Goal: Information Seeking & Learning: Understand process/instructions

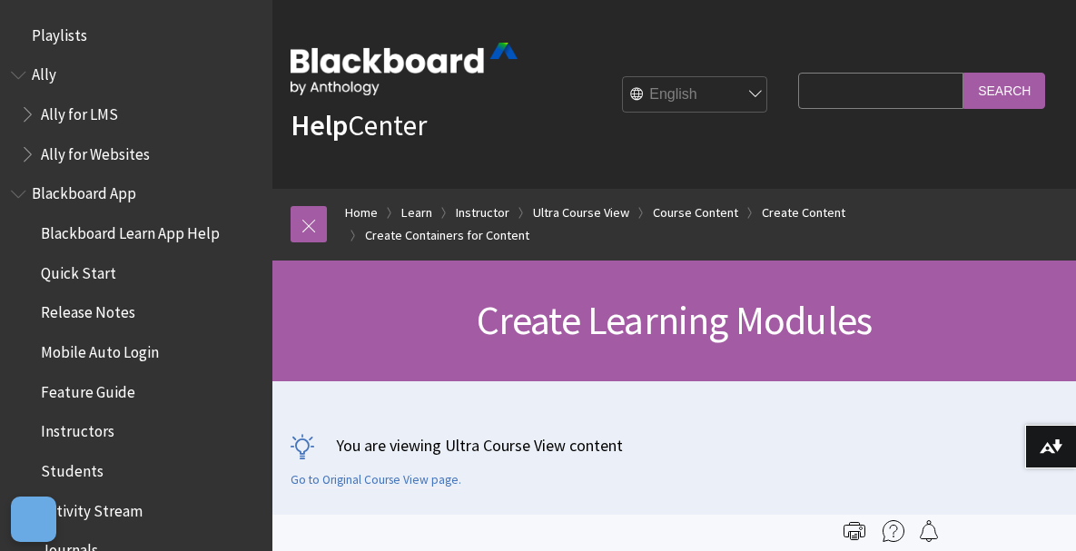
scroll to position [2989, 0]
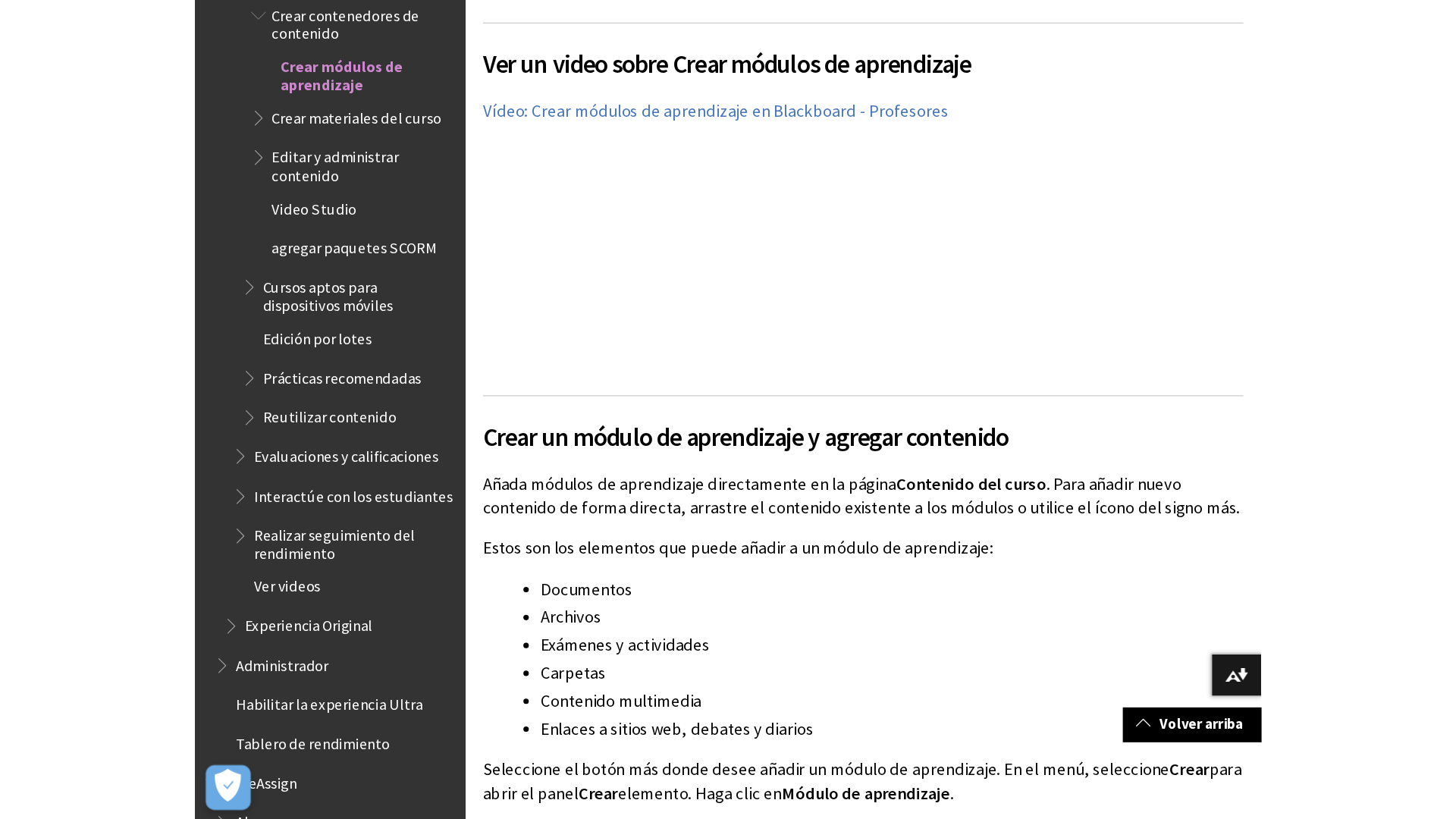
scroll to position [1062, 0]
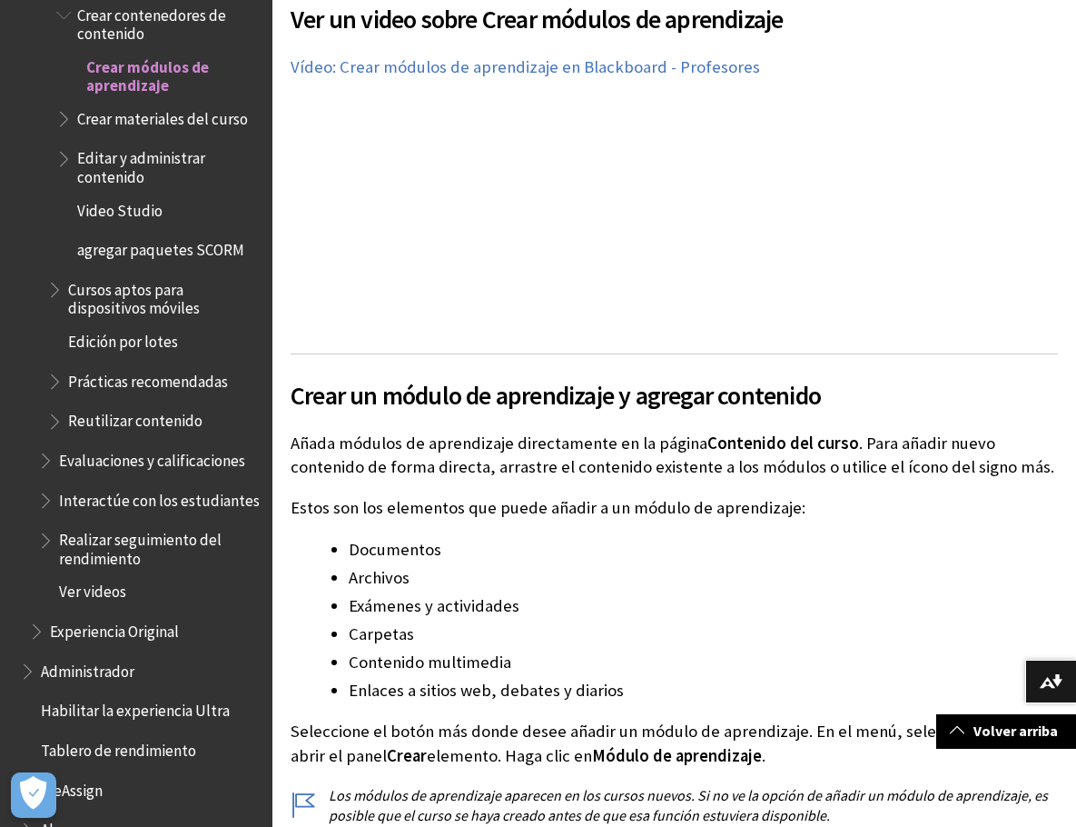
click at [733, 332] on div "Ver un video sobre Crear módulos de aprendizaje En el siguiente video, podrá ve…" at bounding box center [675, 154] width 768 height 354
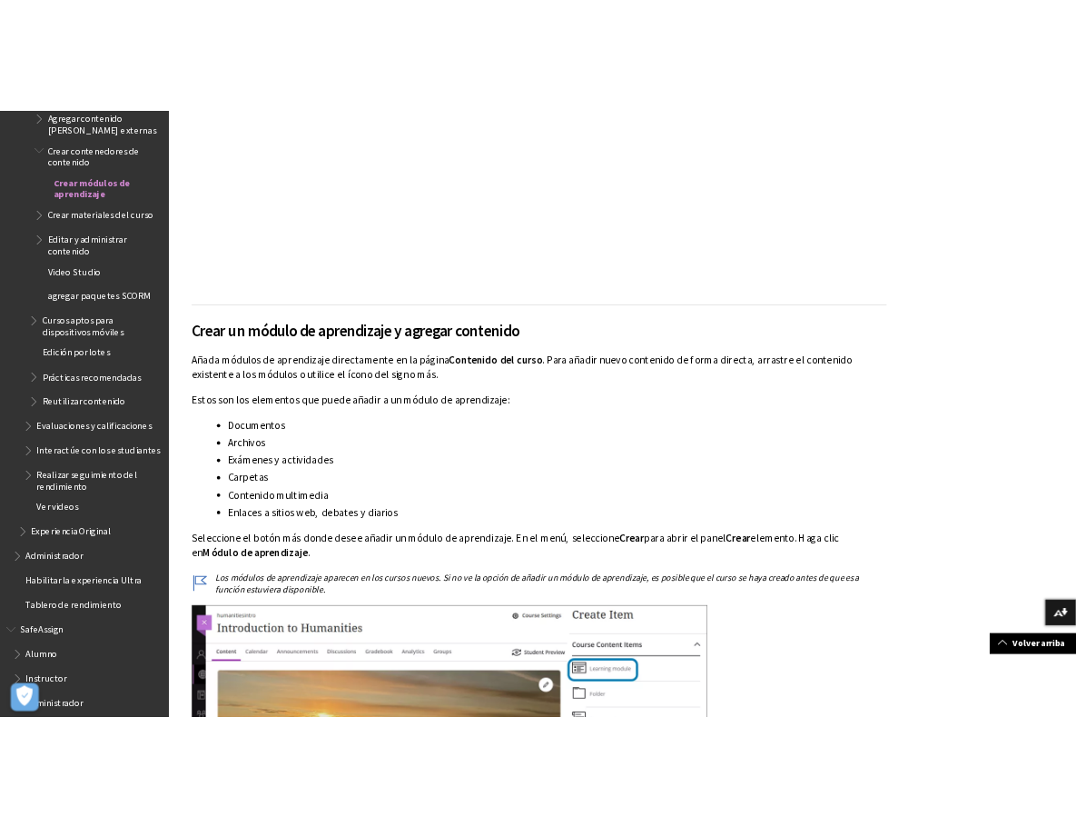
scroll to position [2613, 0]
